Goal: Transaction & Acquisition: Purchase product/service

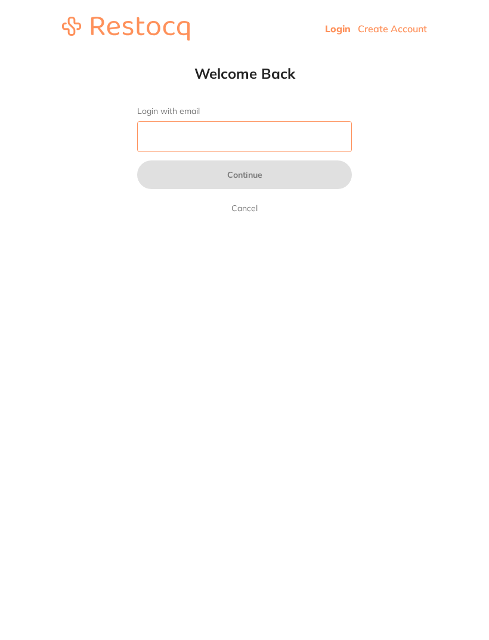
type input "[EMAIL_ADDRESS][DOMAIN_NAME]"
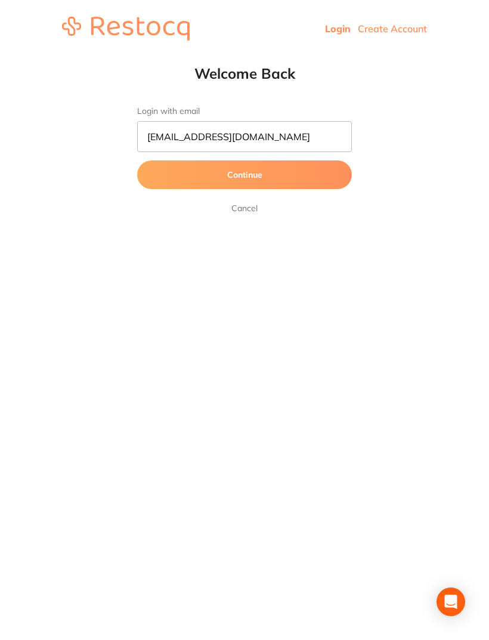
click at [245, 176] on button "Continue" at bounding box center [244, 175] width 215 height 29
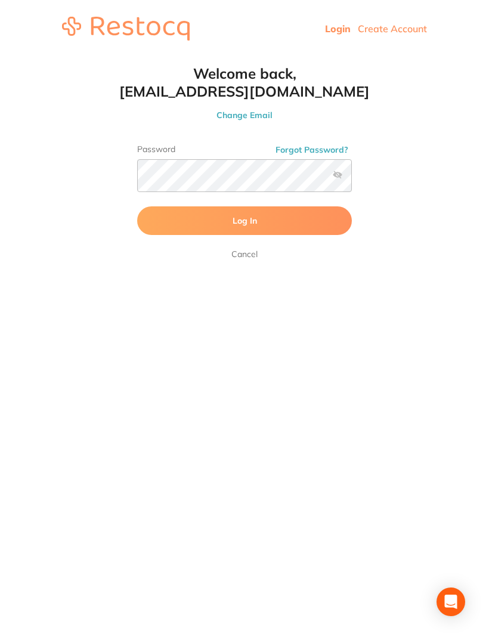
click at [251, 208] on button "Log In" at bounding box center [244, 221] width 215 height 29
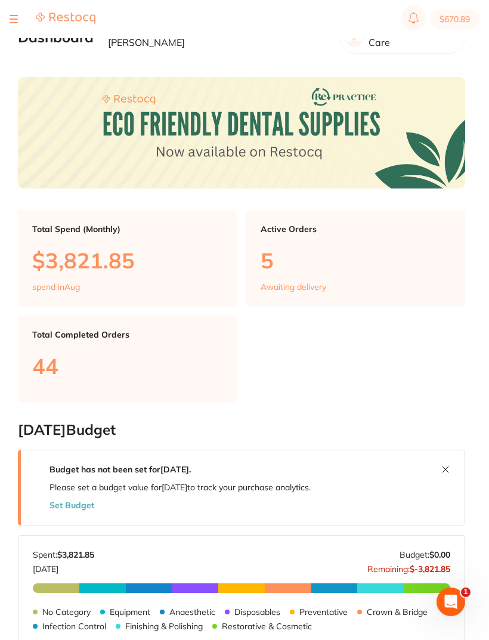
click at [6, 27] on section "$670.89" at bounding box center [244, 19] width 489 height 38
click at [11, 19] on button at bounding box center [14, 19] width 8 height 1
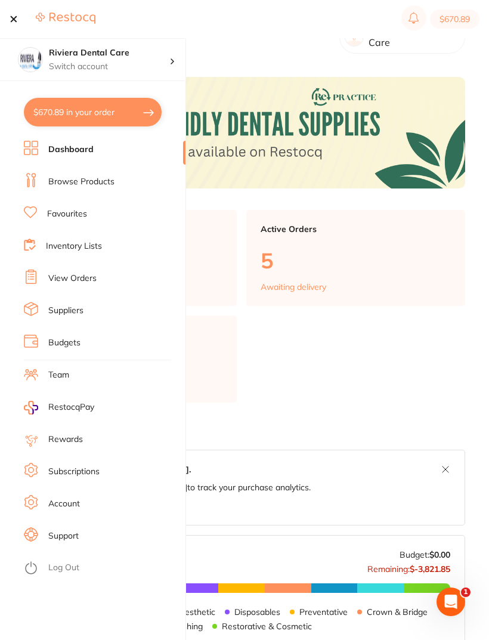
click at [66, 248] on link "Inventory Lists" at bounding box center [74, 247] width 56 height 12
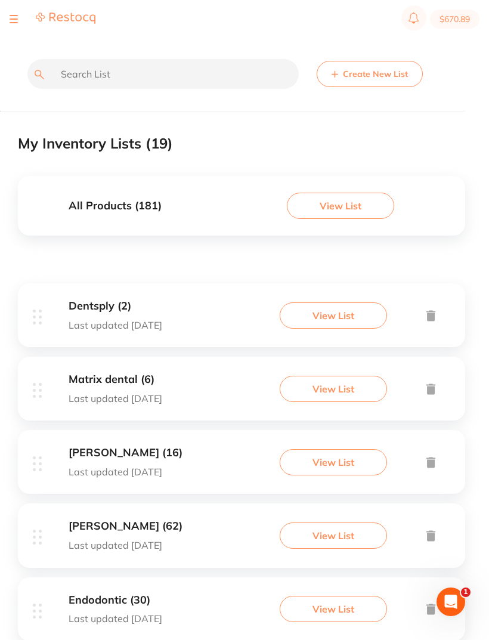
click at [341, 309] on button "View List" at bounding box center [333, 316] width 107 height 26
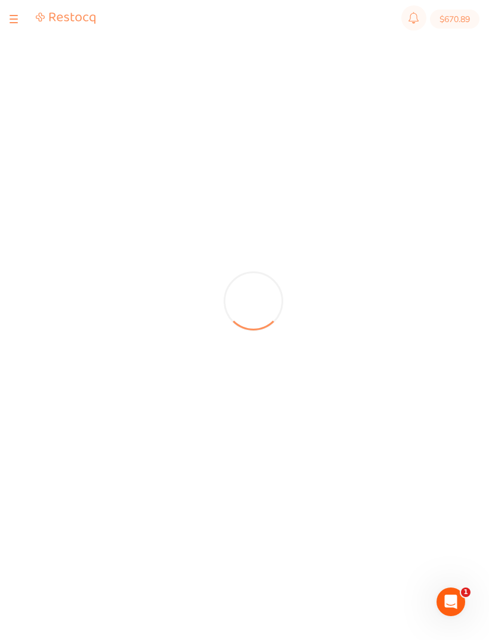
click at [331, 313] on div at bounding box center [254, 301] width 472 height 602
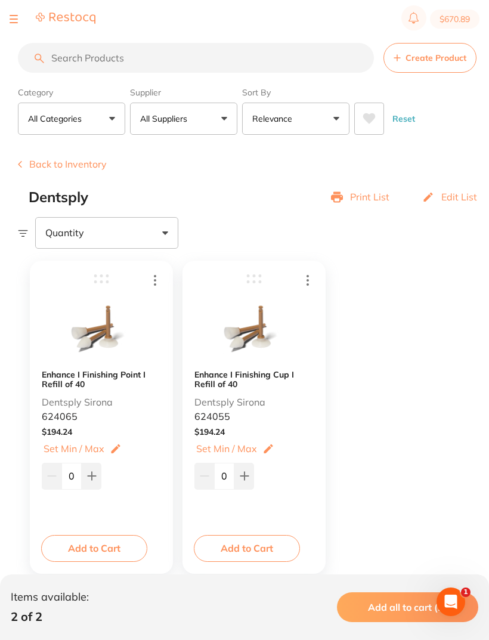
click at [56, 165] on button "Back to Inventory" at bounding box center [62, 164] width 89 height 11
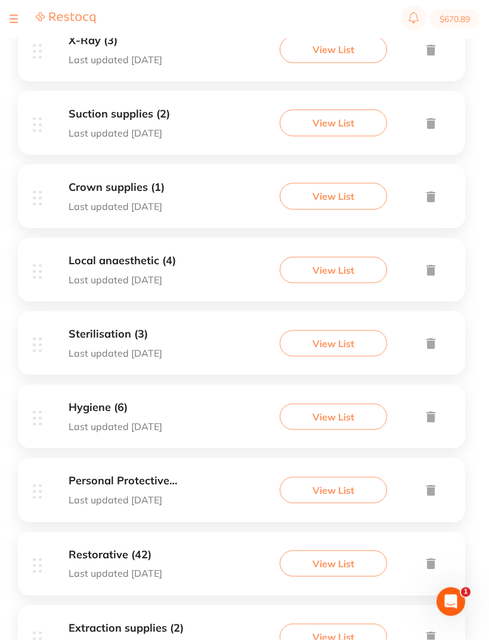
scroll to position [1014, 0]
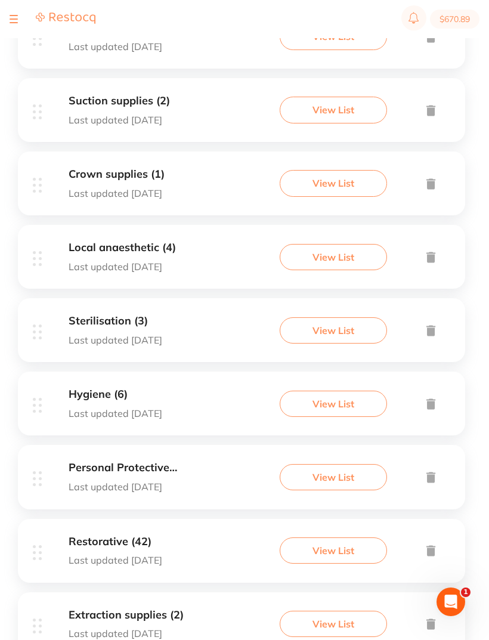
click at [344, 538] on button "View List" at bounding box center [333, 551] width 107 height 26
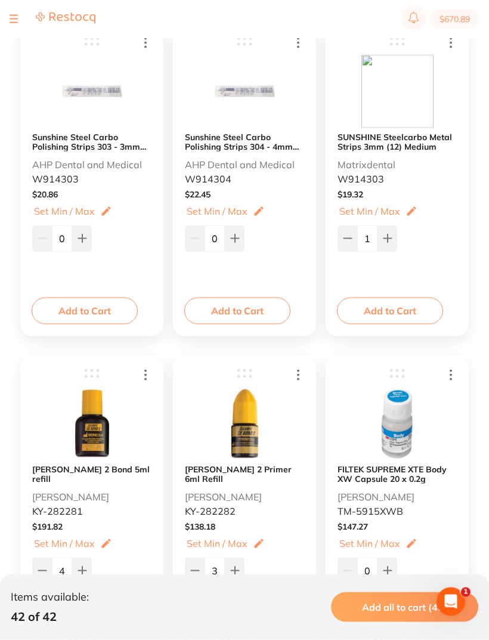
scroll to position [571, 0]
click at [89, 466] on b "[PERSON_NAME] 2 Bond 5ml refill" at bounding box center [91, 473] width 119 height 19
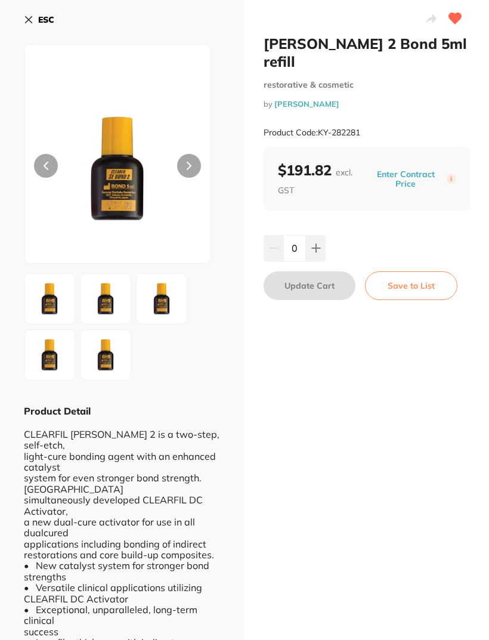
click at [319, 244] on icon at bounding box center [317, 249] width 10 height 10
type input "1"
click at [306, 272] on button "Update Cart" at bounding box center [310, 286] width 92 height 29
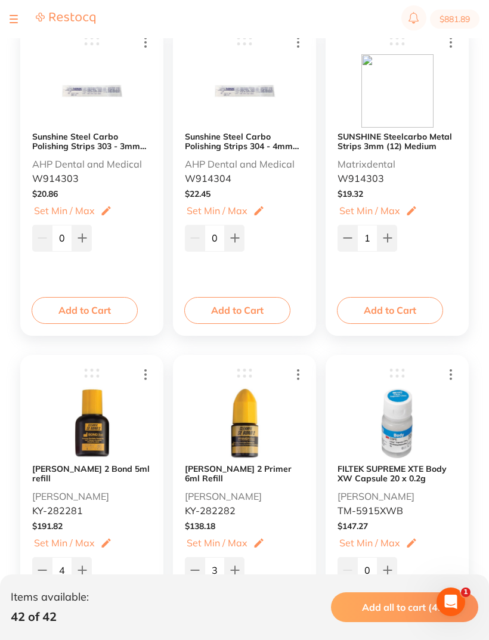
click at [244, 456] on img at bounding box center [245, 423] width 72 height 73
click at [248, 435] on img at bounding box center [245, 422] width 72 height 73
click at [221, 535] on div "Set Set Min / Max" at bounding box center [225, 542] width 80 height 14
click at [257, 435] on img at bounding box center [245, 422] width 72 height 73
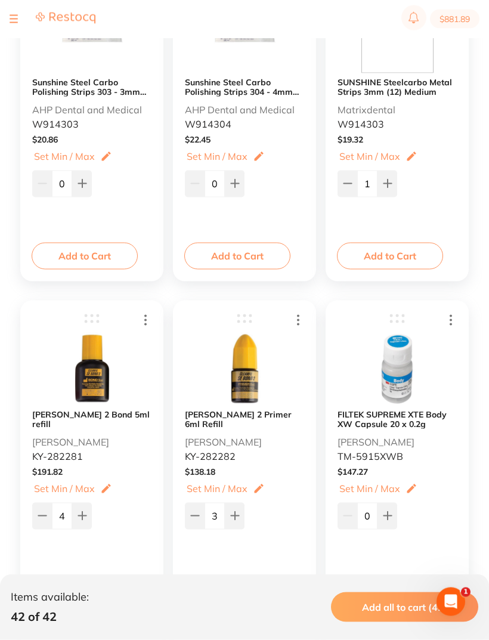
click at [244, 590] on button "Add to Cart" at bounding box center [237, 588] width 106 height 26
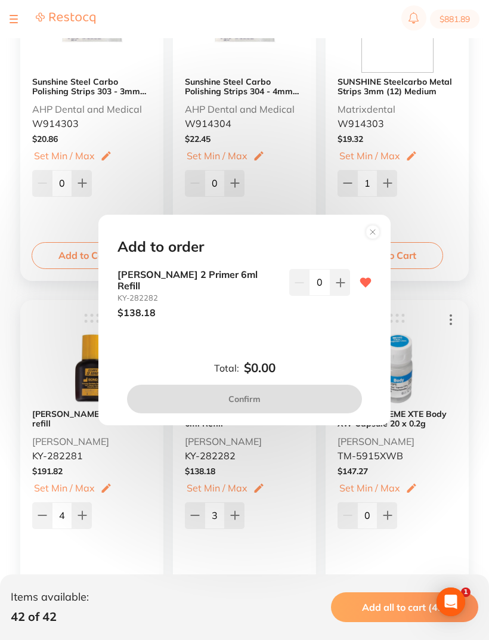
scroll to position [0, 0]
click at [338, 288] on icon at bounding box center [341, 283] width 10 height 10
type input "1"
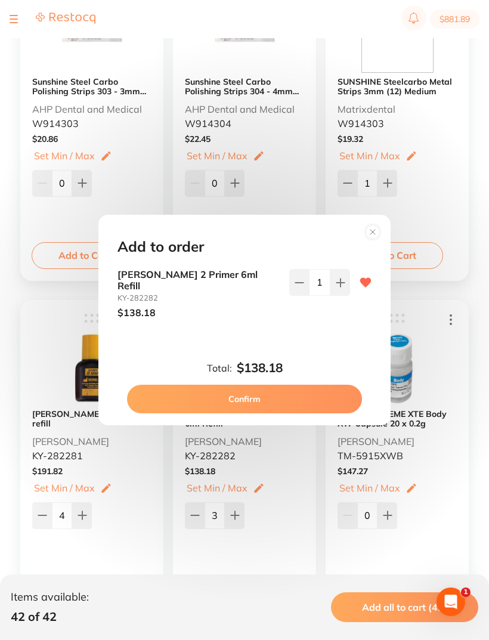
click at [260, 406] on button "Confirm" at bounding box center [244, 399] width 235 height 29
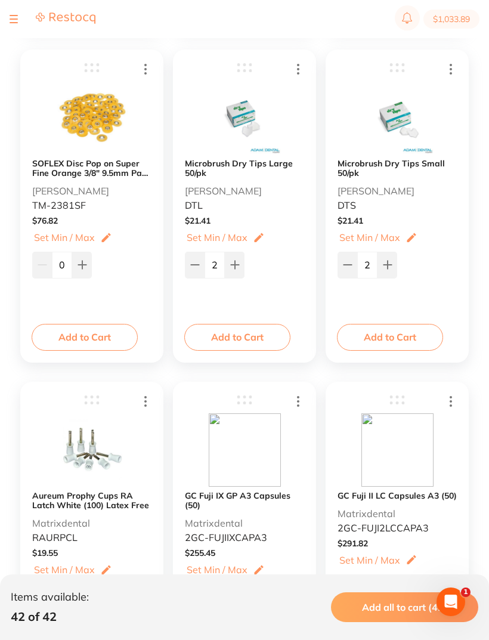
scroll to position [2207, 0]
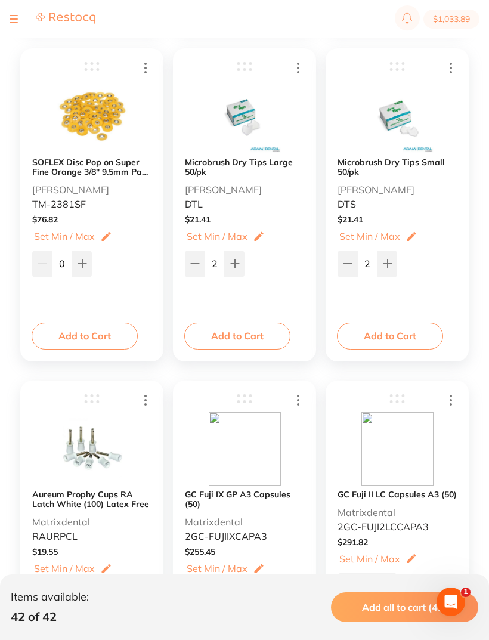
click at [241, 332] on button "Add to Cart" at bounding box center [237, 336] width 106 height 26
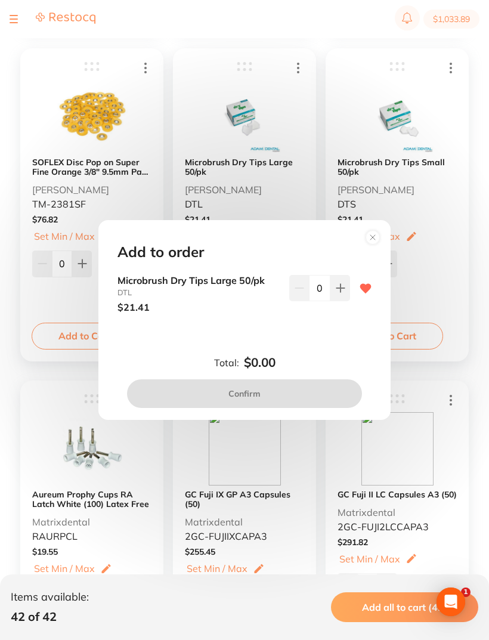
scroll to position [0, 0]
click at [340, 292] on icon at bounding box center [341, 288] width 8 height 8
type input "1"
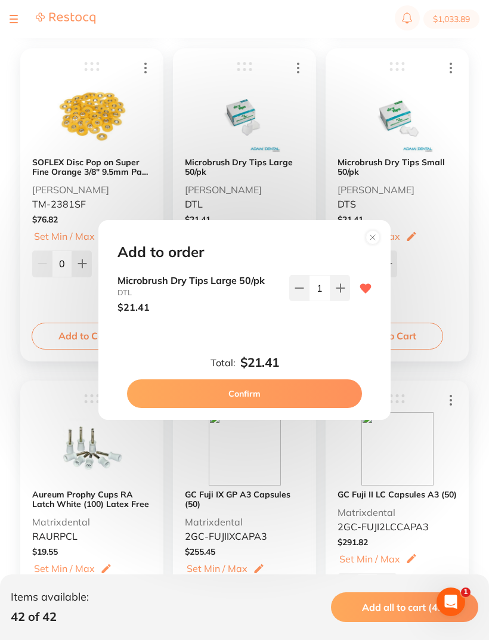
click at [255, 405] on button "Confirm" at bounding box center [244, 394] width 235 height 29
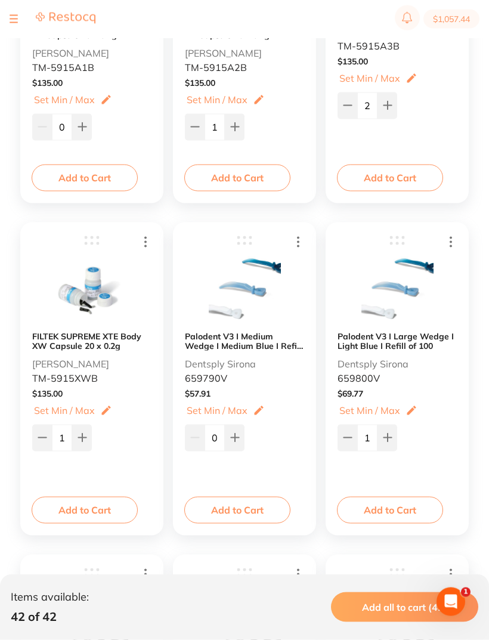
scroll to position [3032, 0]
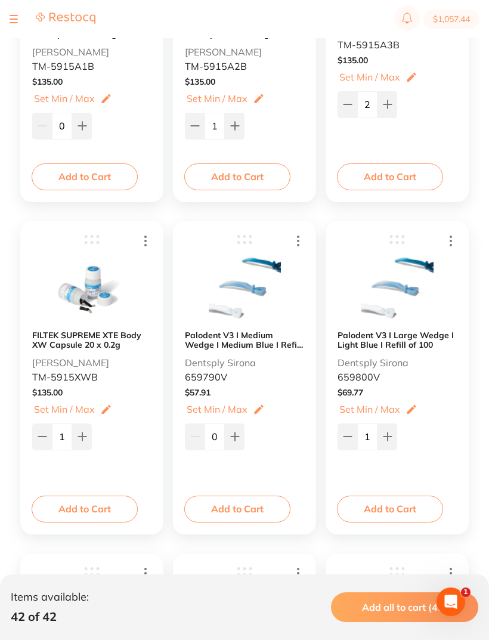
click at [228, 506] on button "Add to Cart" at bounding box center [237, 509] width 106 height 26
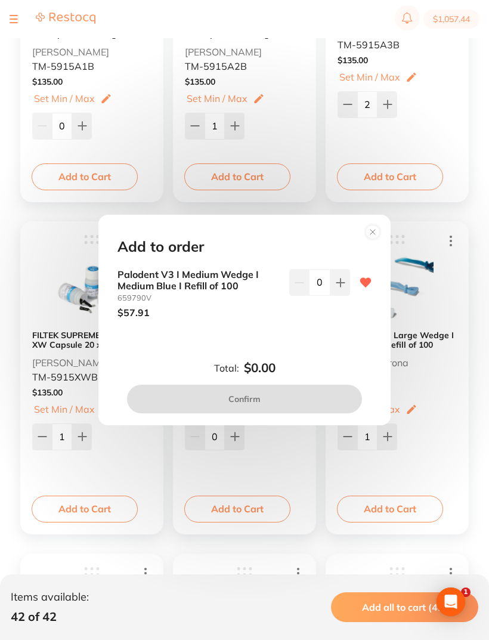
scroll to position [0, 0]
click at [340, 295] on button at bounding box center [341, 282] width 20 height 26
type input "1"
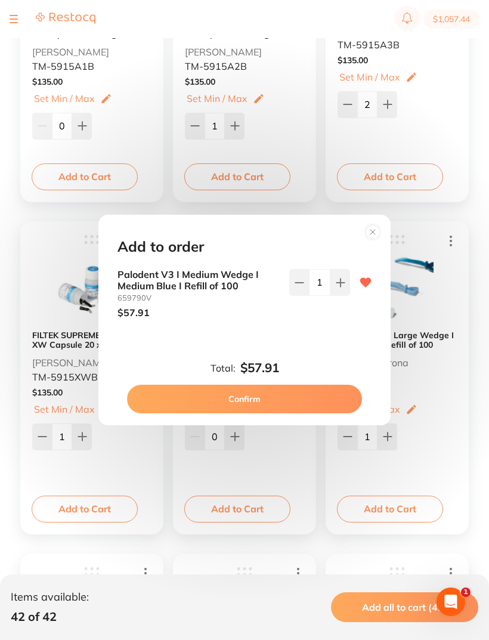
click at [271, 411] on button "Confirm" at bounding box center [244, 399] width 235 height 29
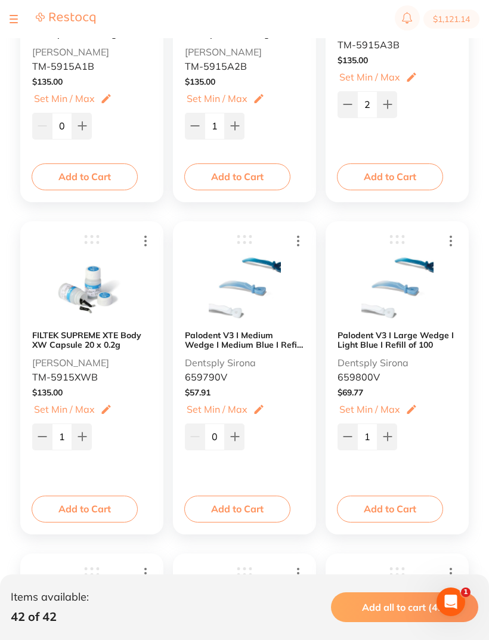
click at [395, 504] on button "Add to Cart" at bounding box center [390, 509] width 106 height 26
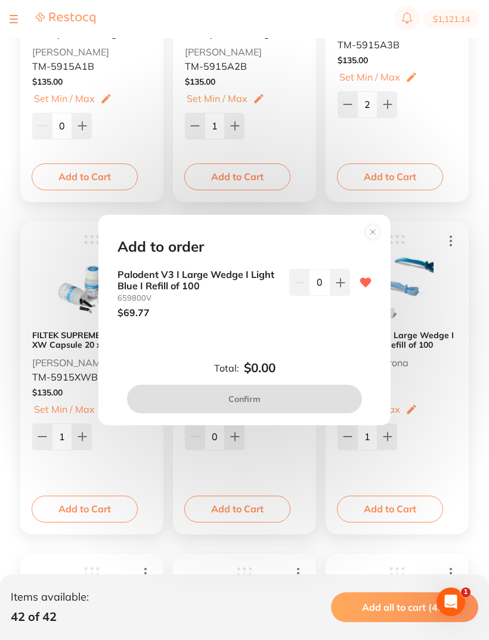
click at [336, 288] on icon at bounding box center [341, 283] width 10 height 10
type input "1"
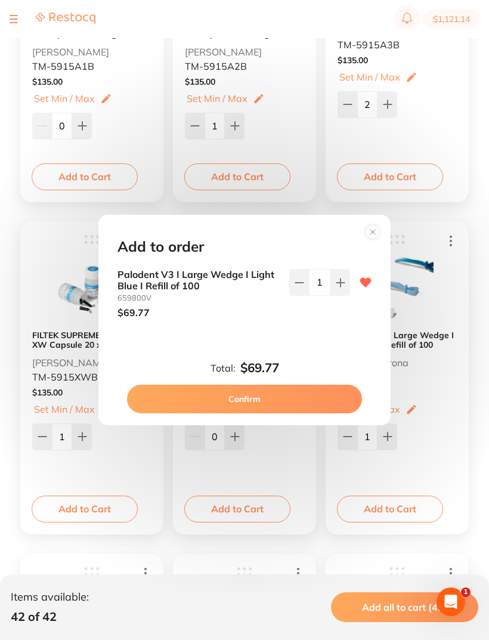
click at [251, 410] on button "Confirm" at bounding box center [244, 399] width 235 height 29
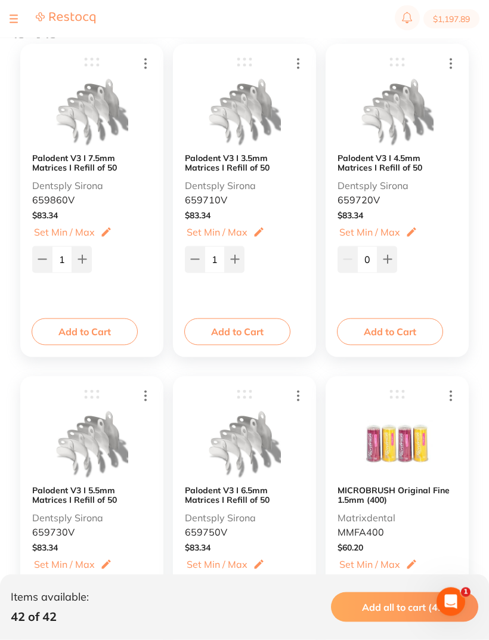
scroll to position [3541, 0]
click at [88, 325] on button "Add to Cart" at bounding box center [85, 332] width 106 height 26
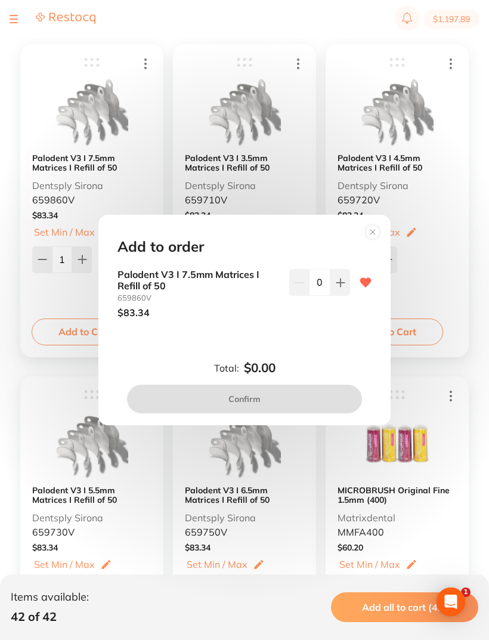
scroll to position [0, 0]
click at [344, 288] on icon at bounding box center [341, 283] width 10 height 10
type input "1"
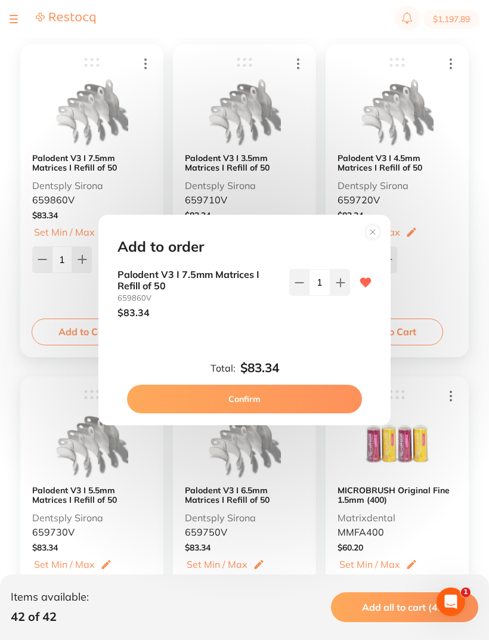
click at [248, 413] on button "Confirm" at bounding box center [244, 399] width 235 height 29
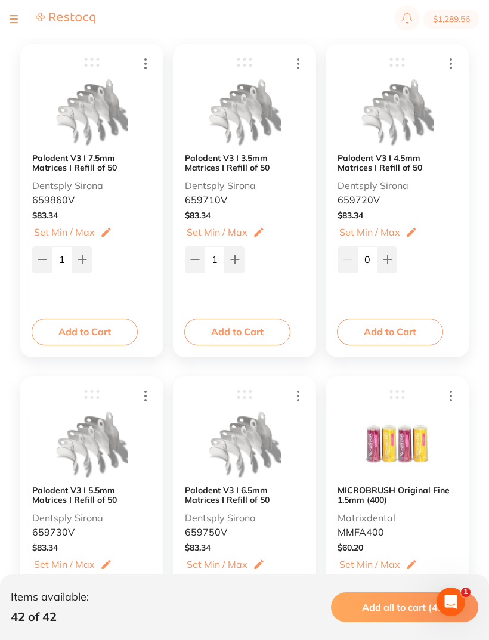
click at [245, 327] on button "Add to Cart" at bounding box center [237, 332] width 106 height 26
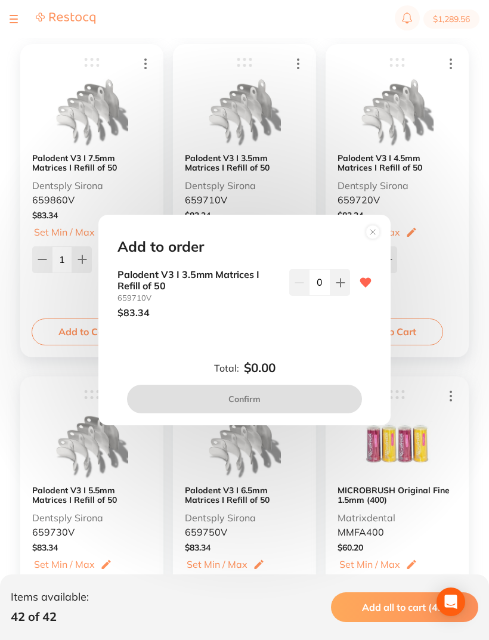
click at [341, 288] on icon at bounding box center [341, 283] width 10 height 10
type input "1"
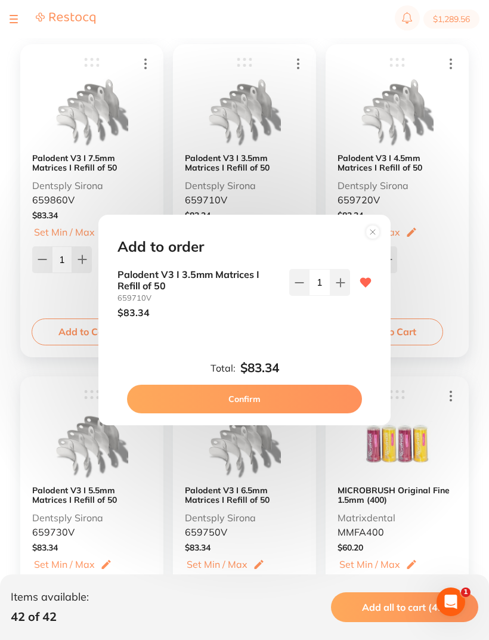
click at [240, 414] on button "Confirm" at bounding box center [244, 399] width 235 height 29
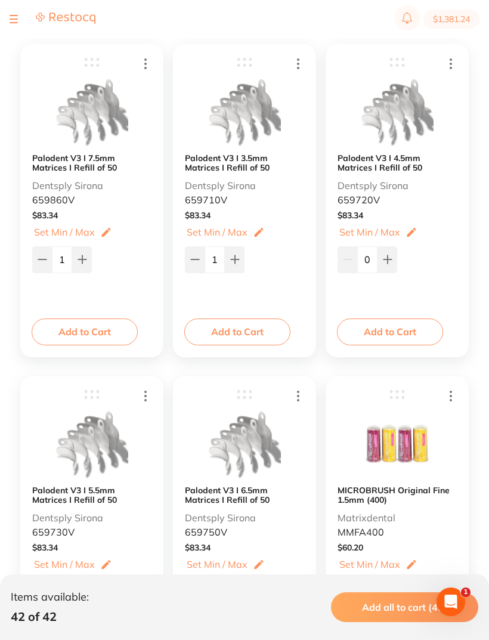
click at [396, 333] on button "Add to Cart" at bounding box center [390, 332] width 106 height 26
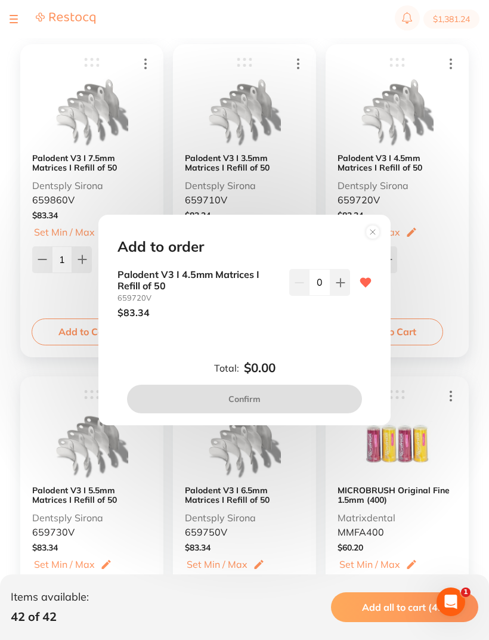
click at [341, 287] on icon at bounding box center [341, 283] width 8 height 8
type input "1"
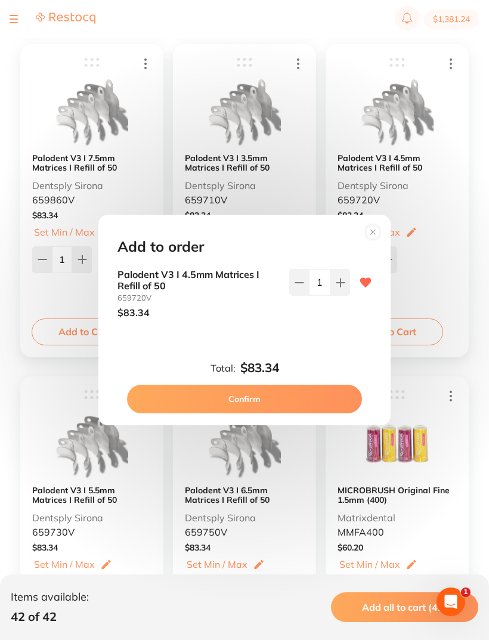
click at [250, 412] on button "Confirm" at bounding box center [244, 399] width 235 height 29
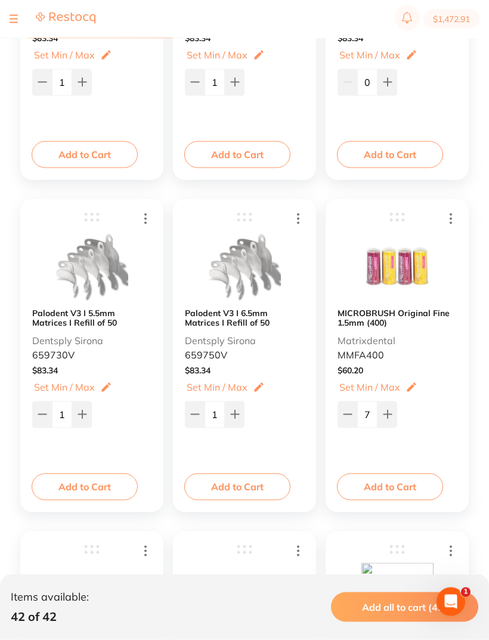
click at [74, 485] on button "Add to Cart" at bounding box center [85, 487] width 106 height 26
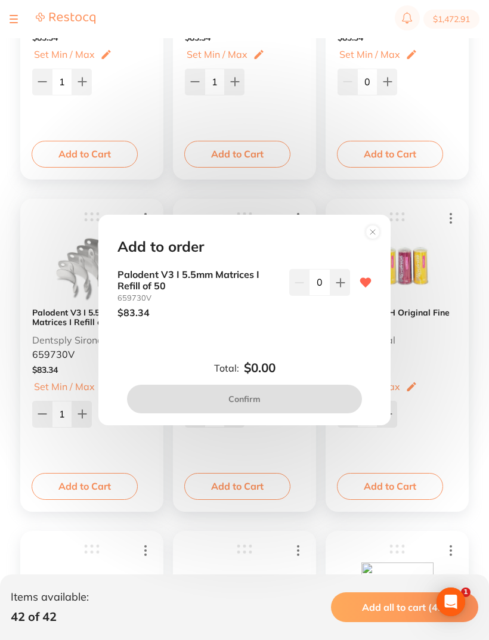
click at [346, 295] on button at bounding box center [341, 282] width 20 height 26
type input "1"
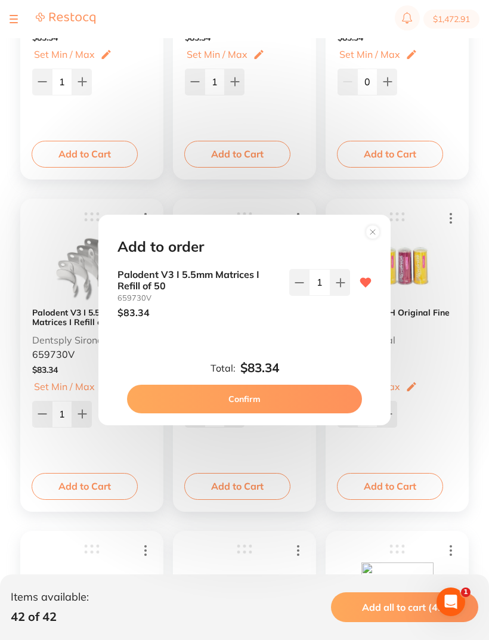
click at [245, 414] on button "Confirm" at bounding box center [244, 399] width 235 height 29
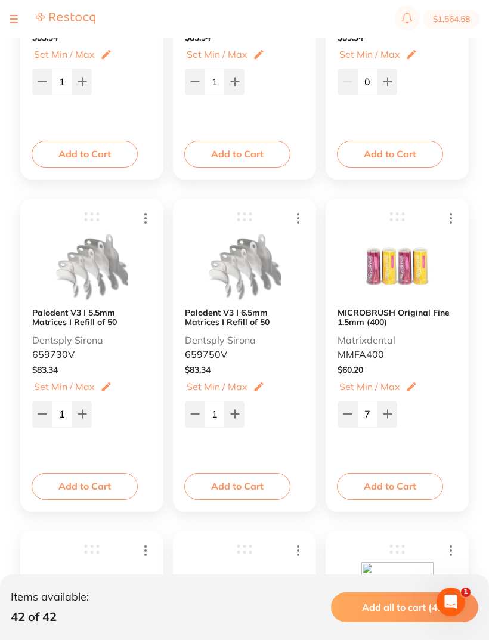
click at [247, 483] on button "Add to Cart" at bounding box center [237, 486] width 106 height 26
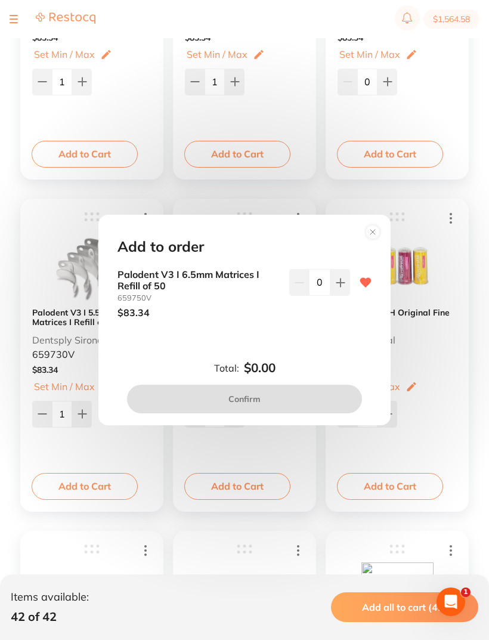
click at [344, 295] on button at bounding box center [341, 282] width 20 height 26
type input "1"
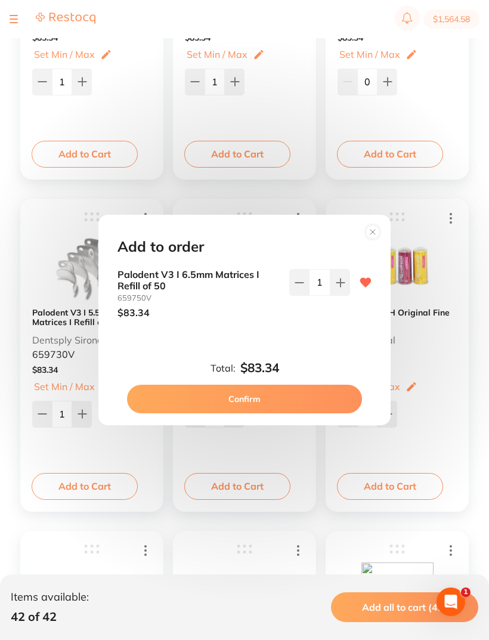
click at [248, 409] on button "Confirm" at bounding box center [244, 399] width 235 height 29
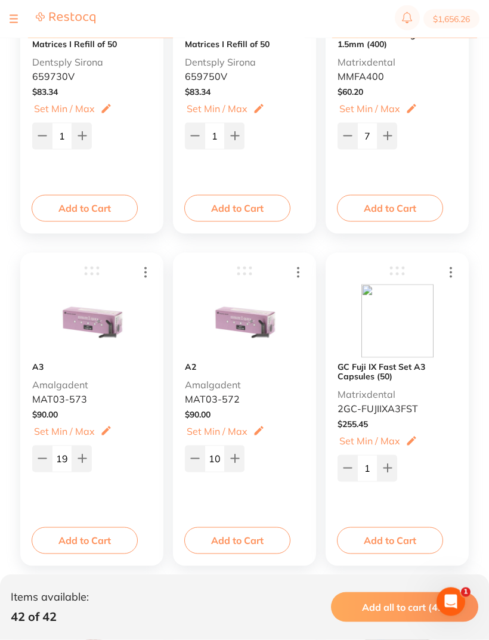
scroll to position [3998, 0]
click at [107, 353] on img at bounding box center [92, 320] width 72 height 73
click at [89, 541] on button "Add to Cart" at bounding box center [85, 540] width 106 height 26
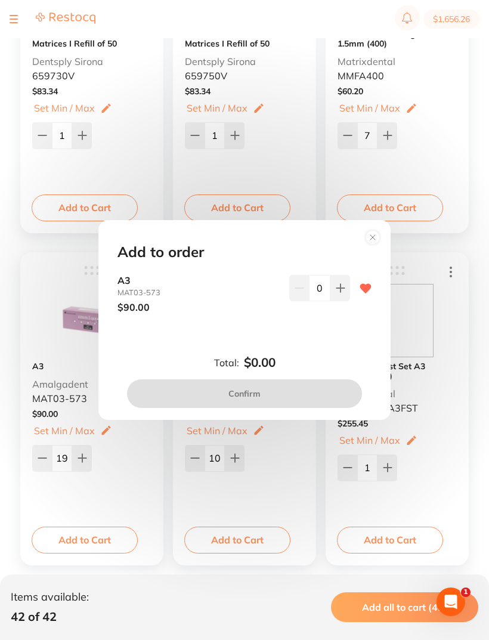
scroll to position [0, 0]
click at [343, 301] on button at bounding box center [341, 288] width 20 height 26
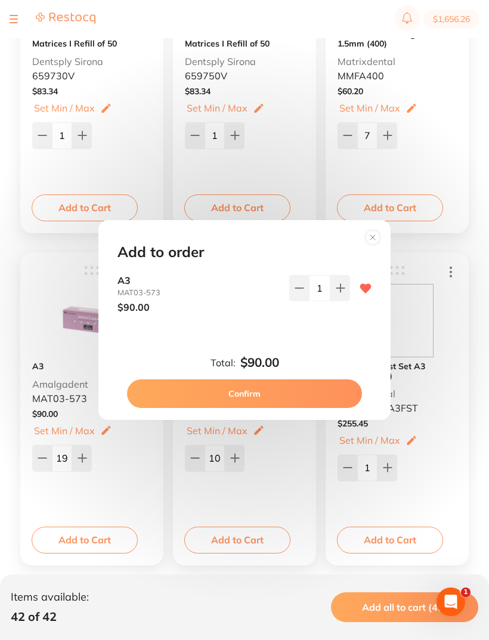
click at [342, 301] on button at bounding box center [341, 288] width 20 height 26
type input "2"
click at [241, 405] on button "Confirm" at bounding box center [244, 394] width 235 height 29
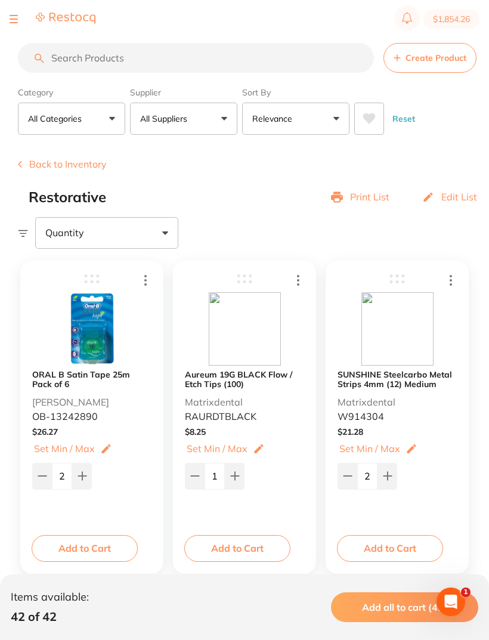
click at [57, 159] on button "Back to Inventory" at bounding box center [62, 164] width 89 height 11
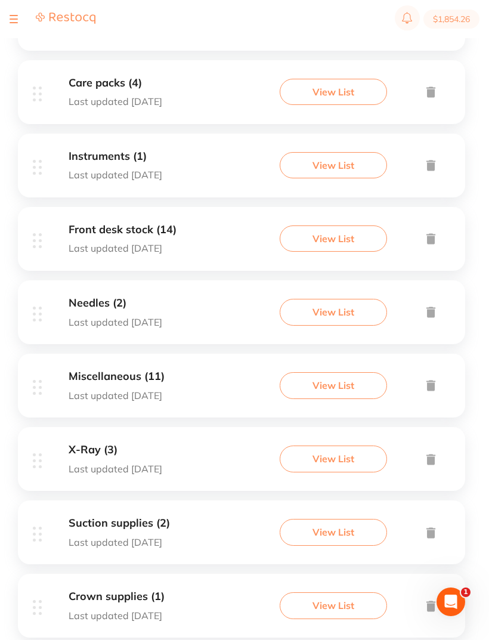
scroll to position [593, 0]
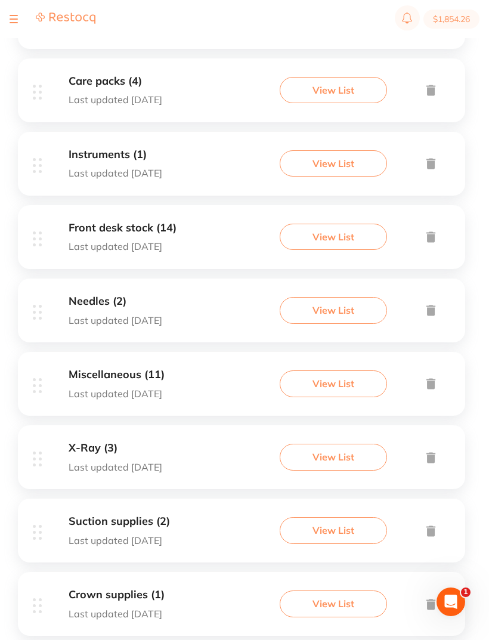
click at [340, 523] on button "View List" at bounding box center [333, 531] width 107 height 26
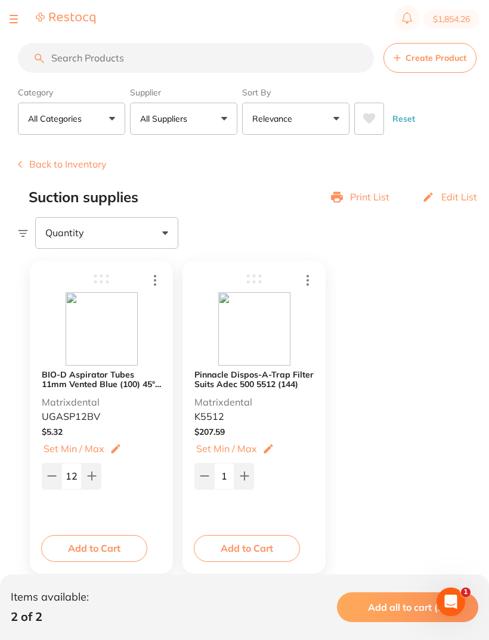
click at [76, 170] on button "Back to Inventory" at bounding box center [62, 164] width 89 height 11
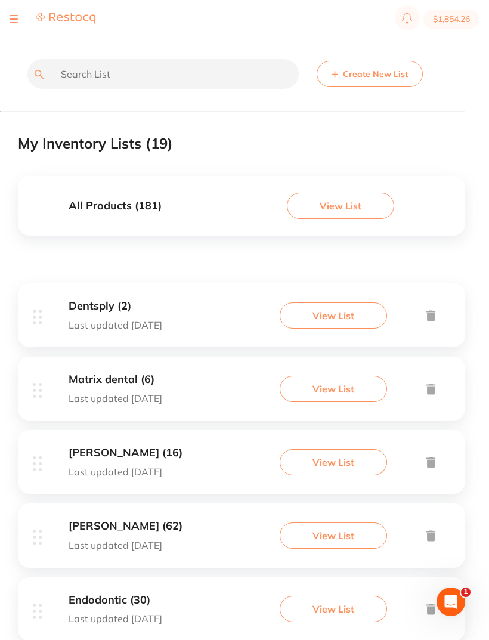
click at [61, 74] on input "text" at bounding box center [163, 74] width 272 height 30
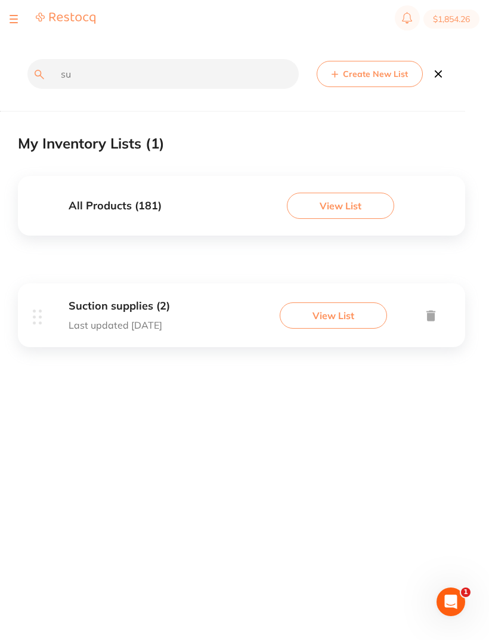
type input "s"
